Goal: Information Seeking & Learning: Learn about a topic

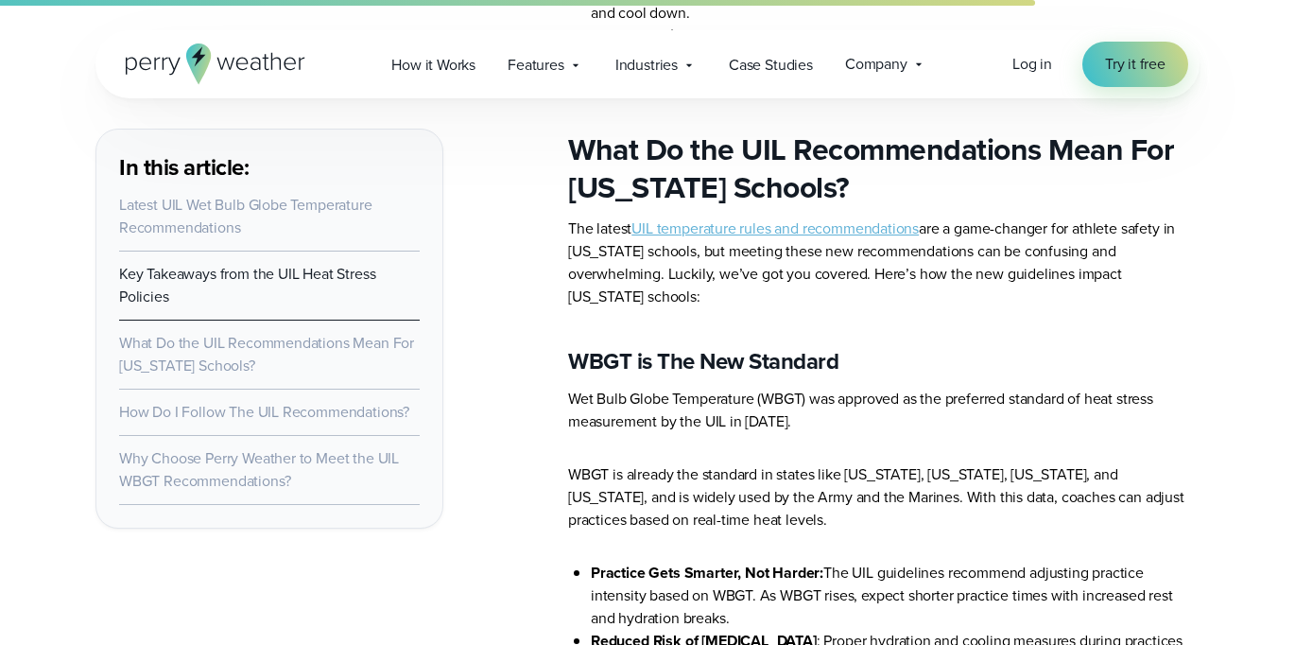
scroll to position [4917, 0]
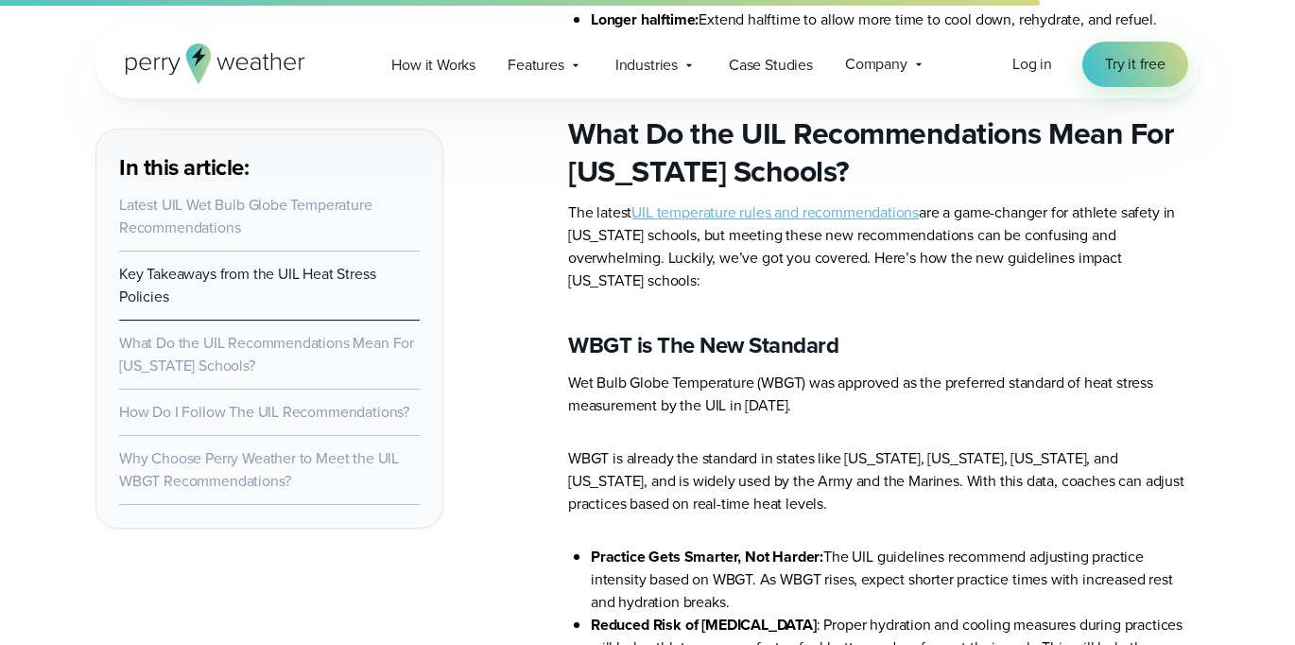
click at [851, 223] on link "UIL temperature rules and recommendations" at bounding box center [775, 212] width 287 height 22
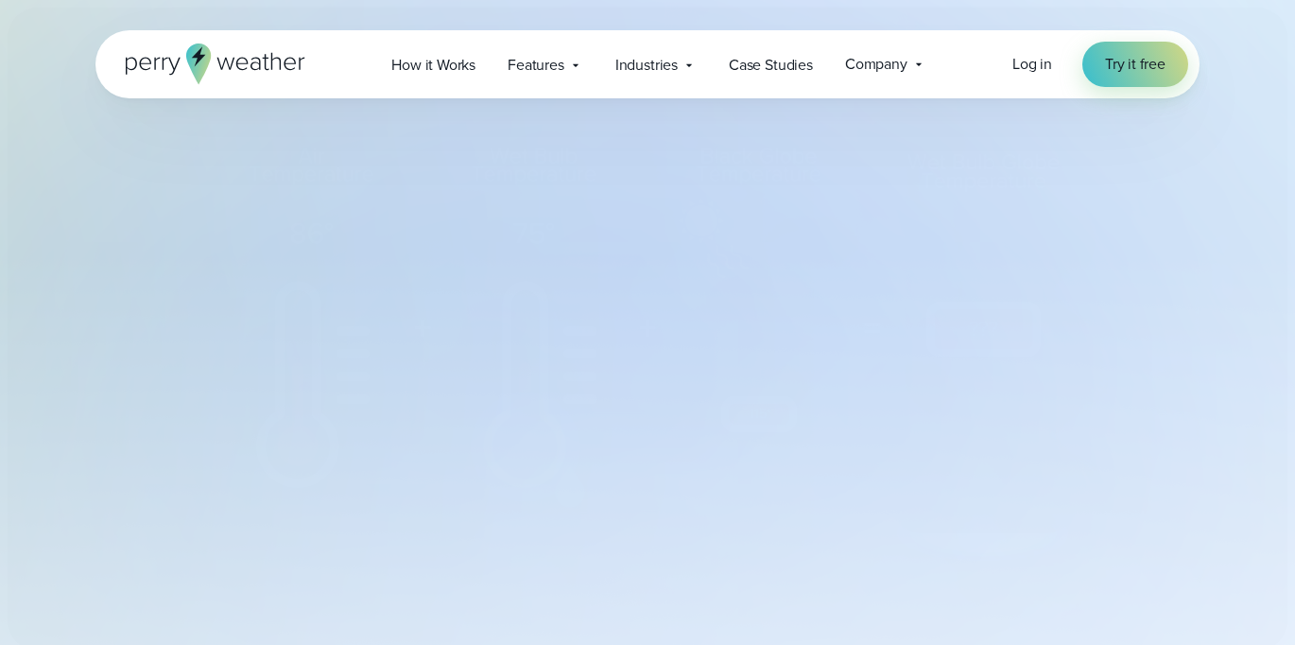
select select "***"
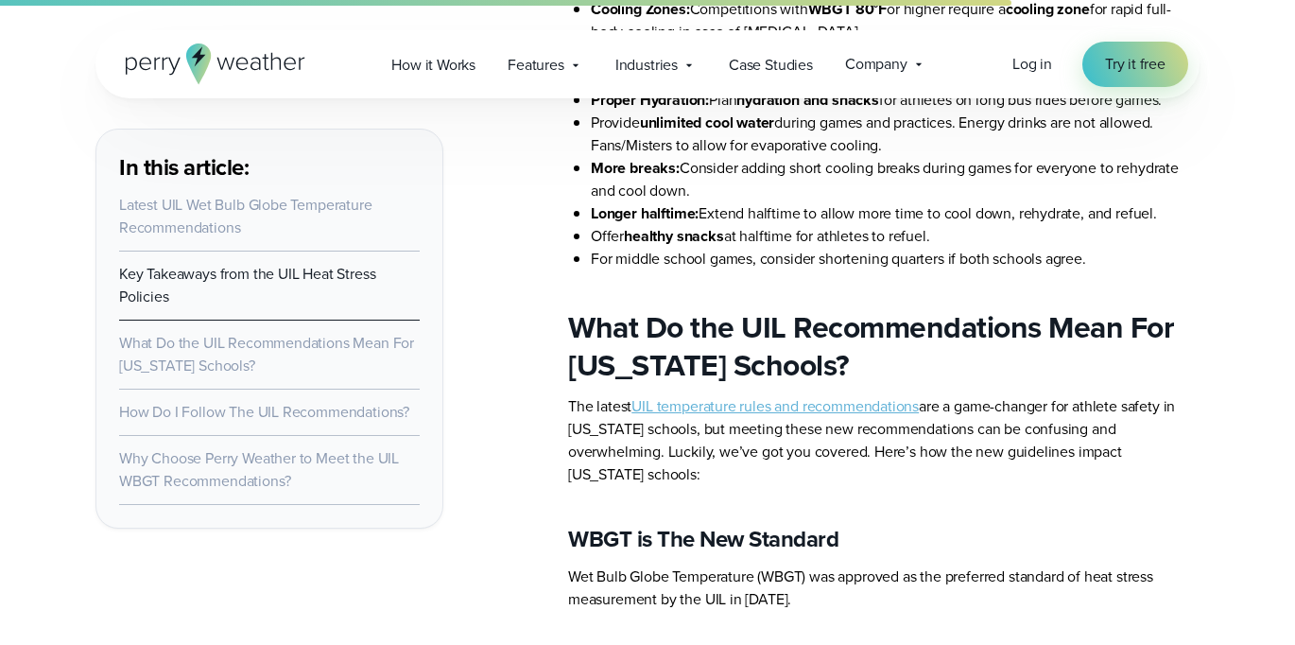
scroll to position [4758, 0]
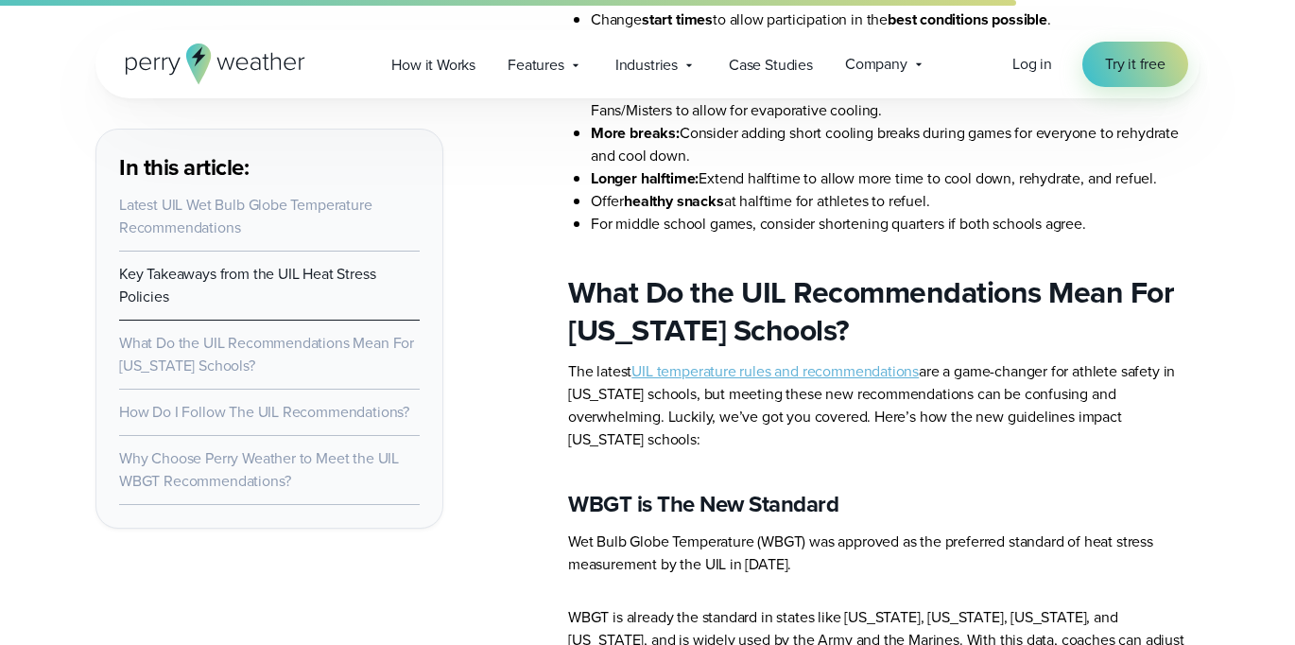
click at [763, 393] on p "The latest UIL temperature rules and recommendations are a game-changer for ath…" at bounding box center [884, 405] width 632 height 91
click at [753, 378] on link "UIL temperature rules and recommendations" at bounding box center [775, 371] width 287 height 22
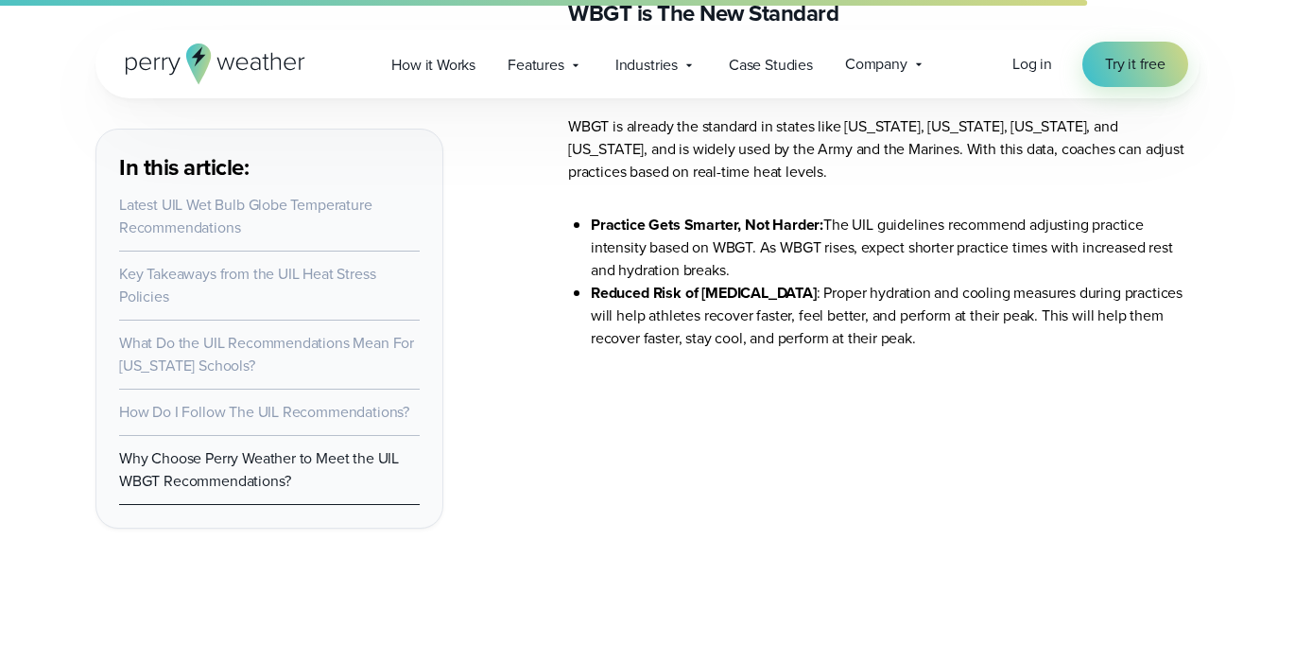
scroll to position [5248, 0]
